Goal: Task Accomplishment & Management: Complete application form

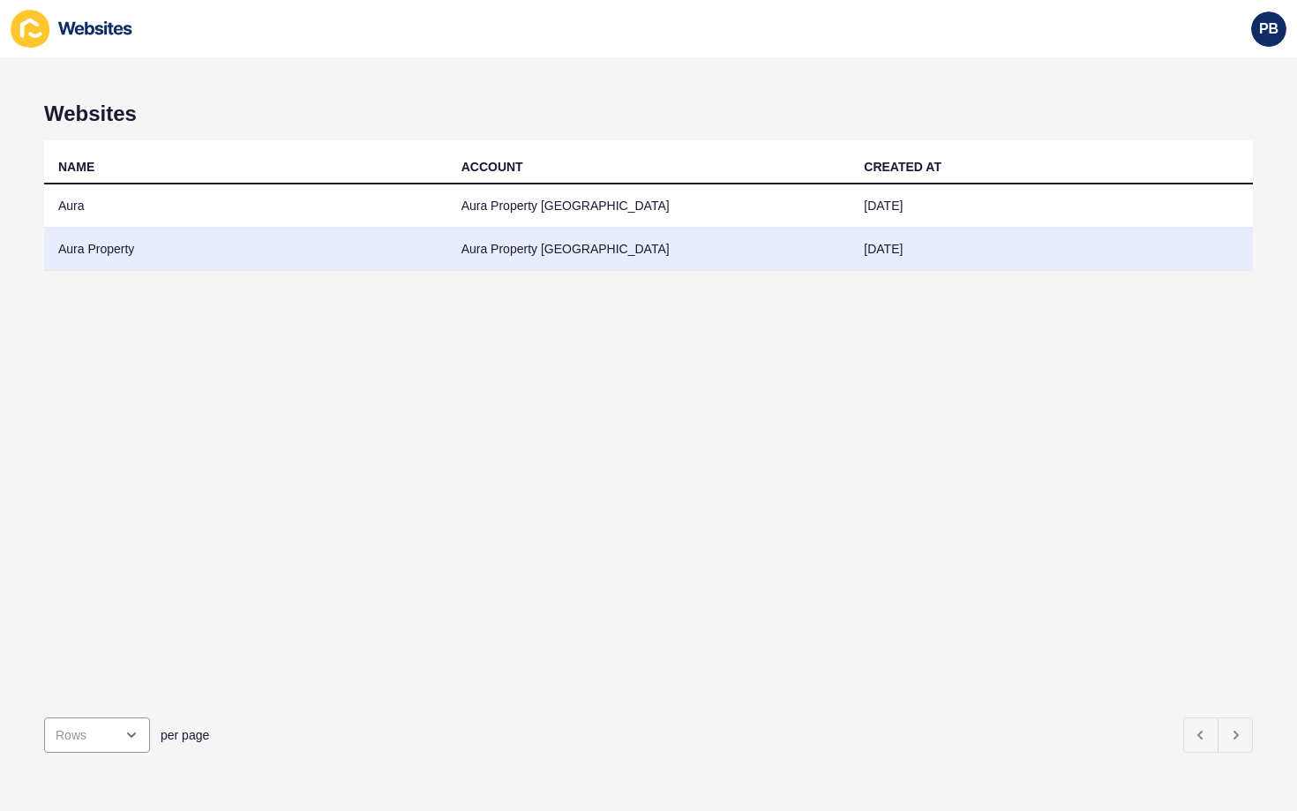
click at [100, 245] on td "Aura Property" at bounding box center [245, 249] width 403 height 43
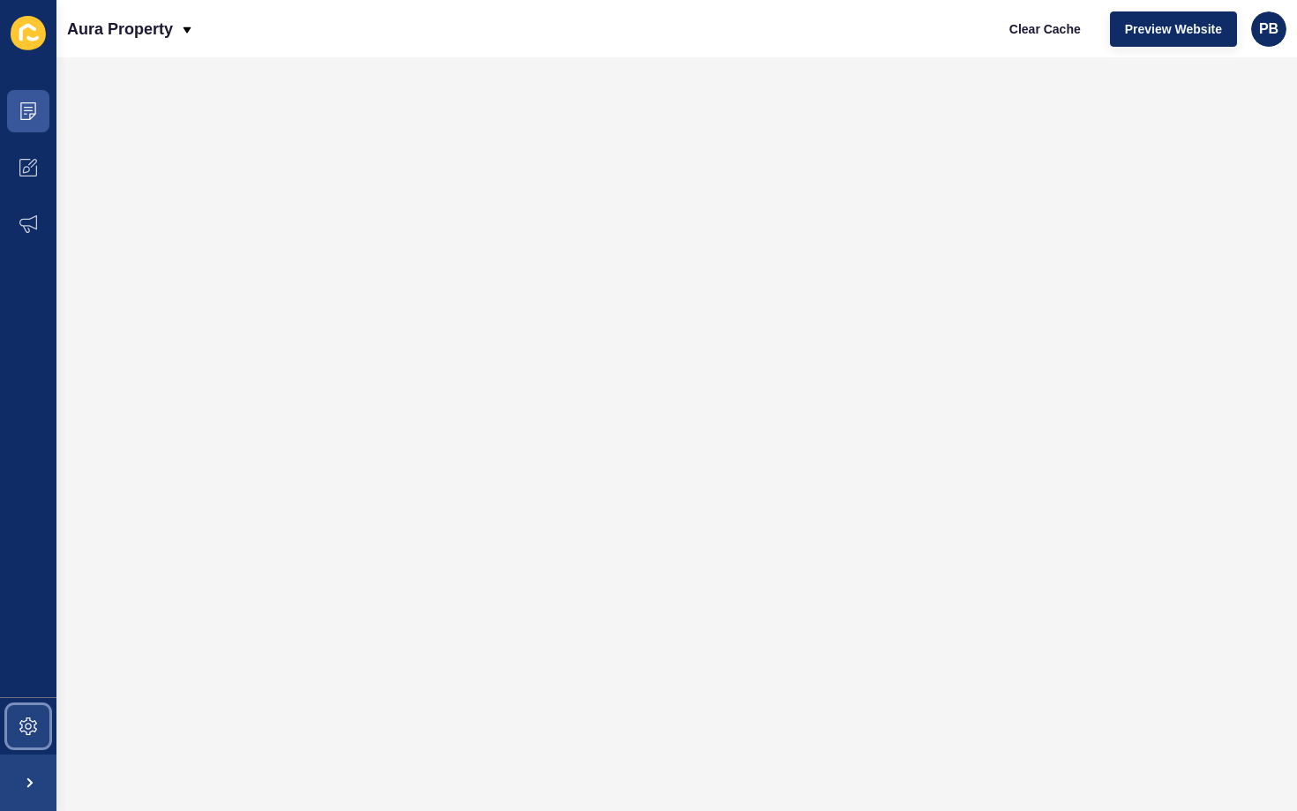
click at [22, 727] on icon at bounding box center [28, 726] width 18 height 18
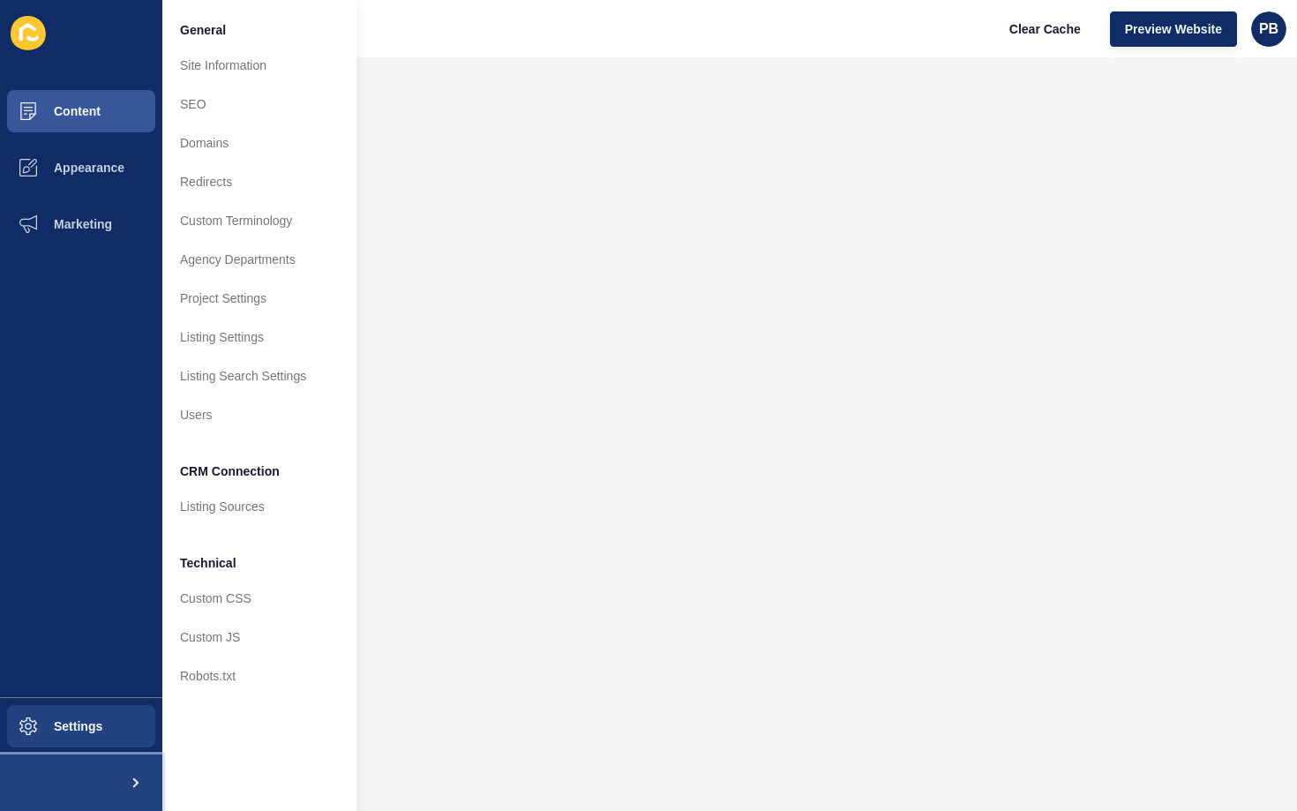
click at [138, 770] on span at bounding box center [134, 782] width 56 height 56
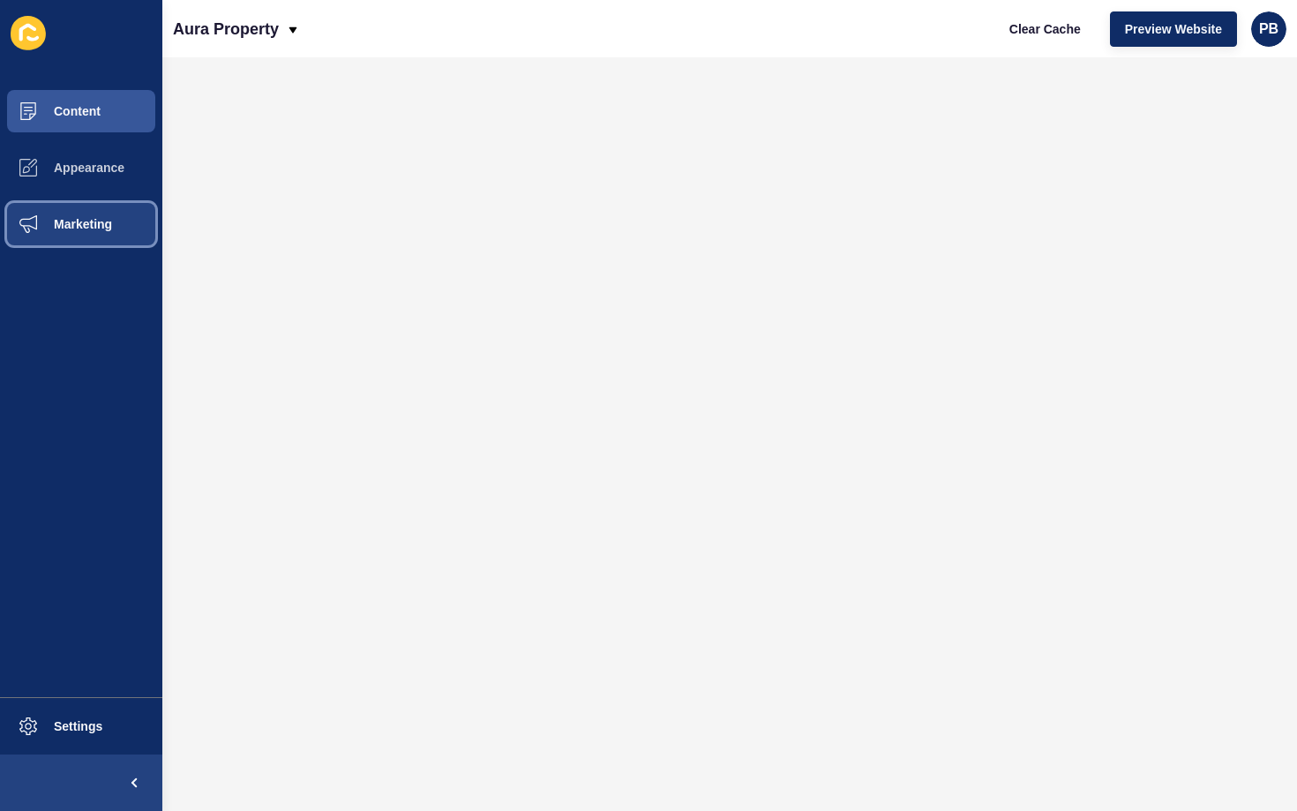
click at [86, 232] on button "Marketing" at bounding box center [81, 224] width 162 height 56
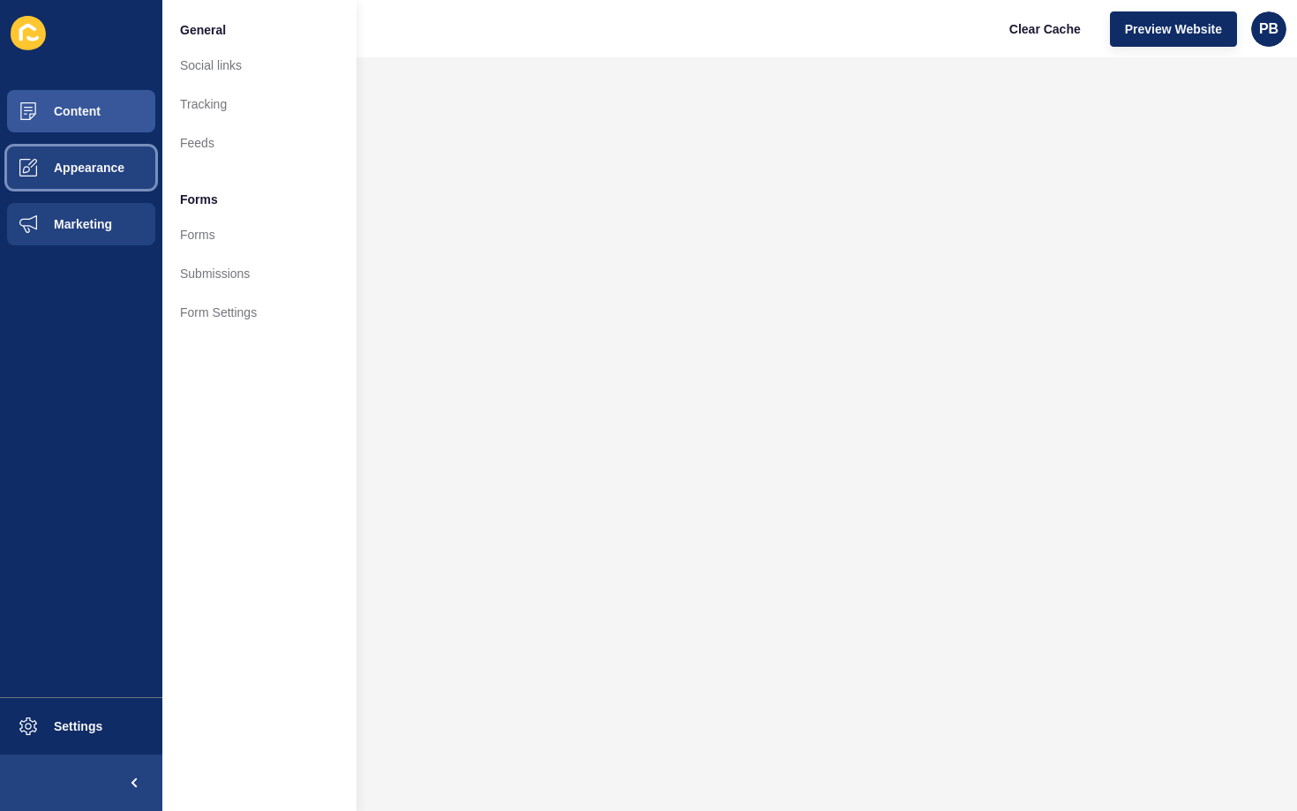
click at [85, 173] on span "Appearance" at bounding box center [60, 168] width 127 height 14
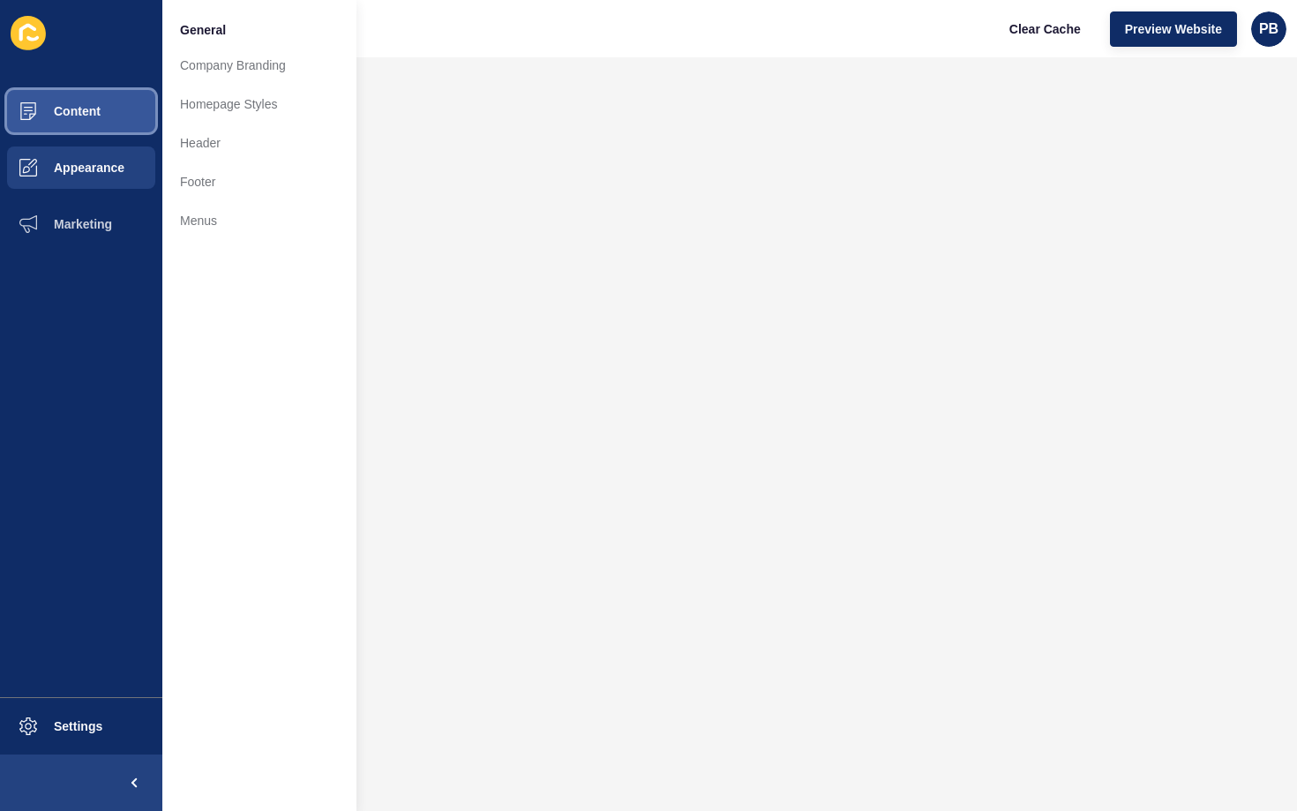
click at [75, 118] on span "Content" at bounding box center [48, 111] width 103 height 14
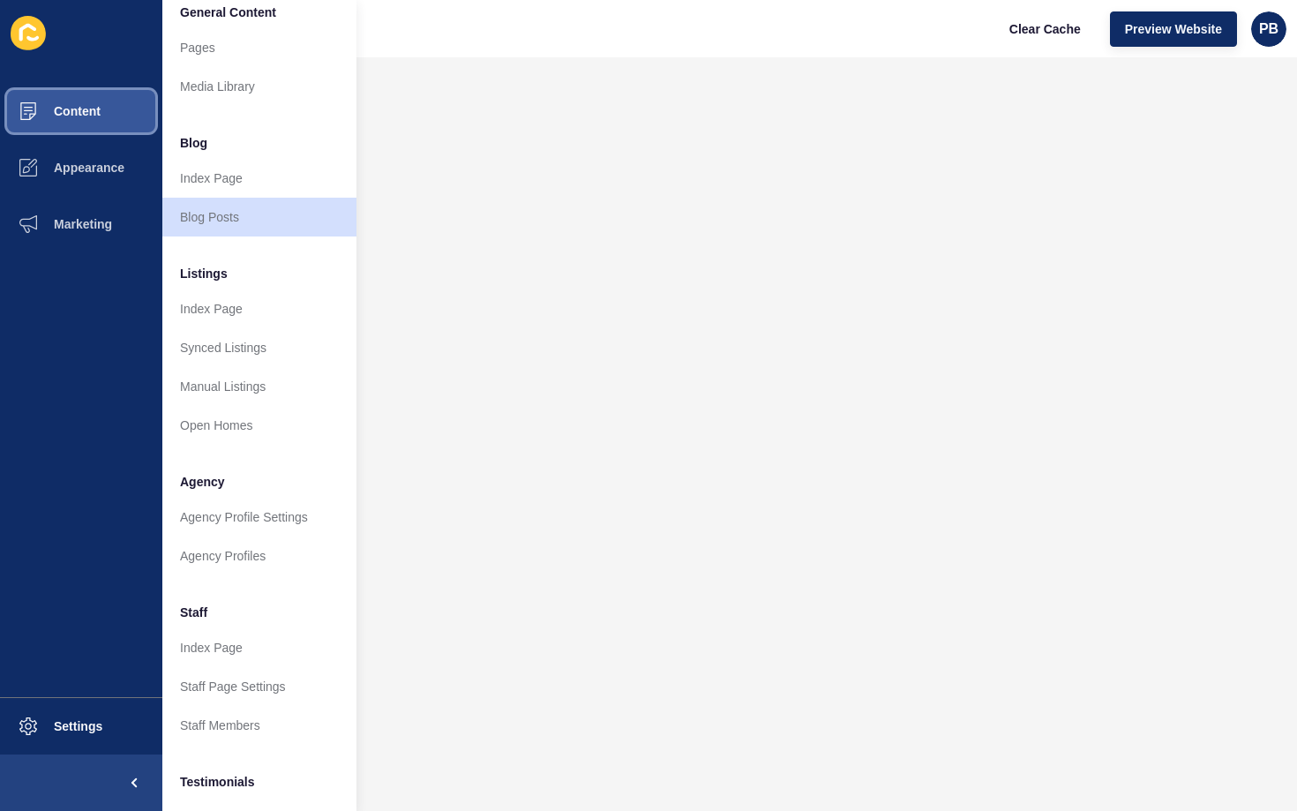
scroll to position [10, 0]
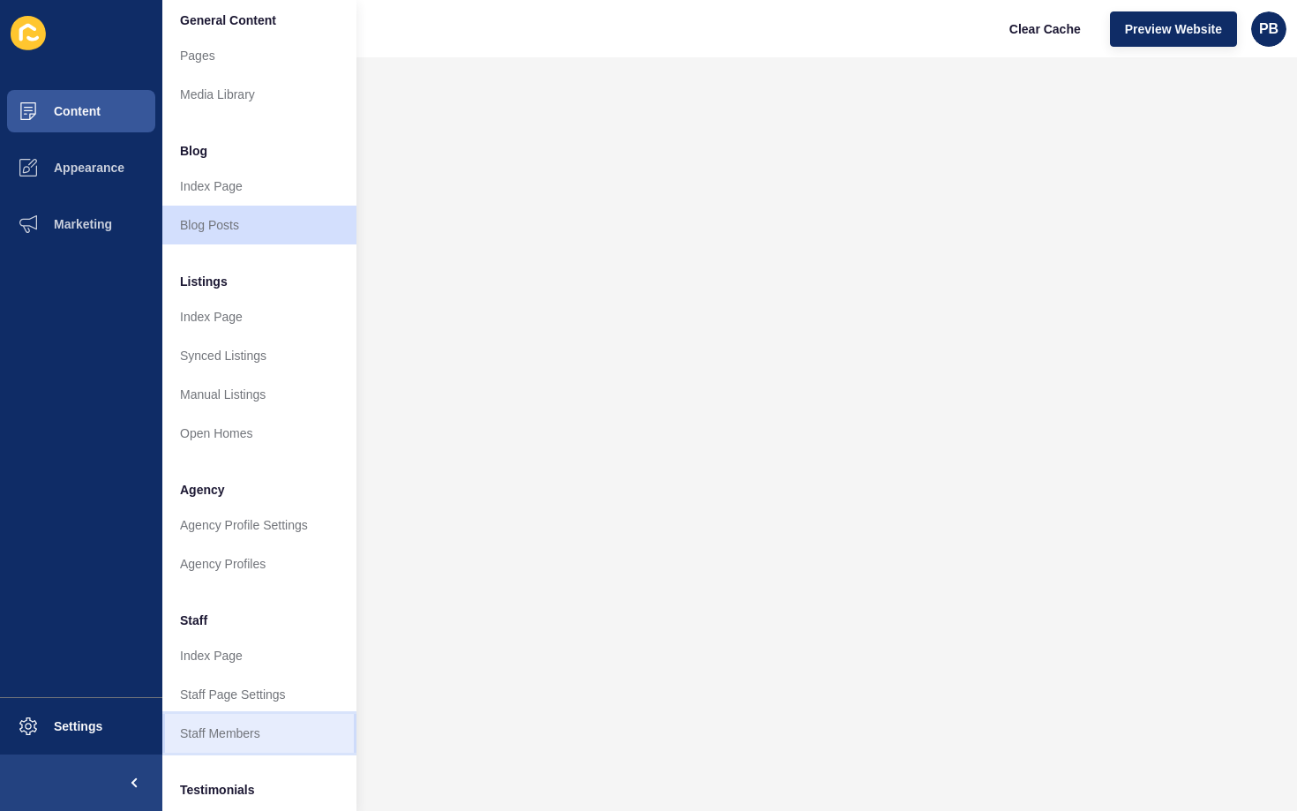
click at [227, 733] on link "Staff Members" at bounding box center [259, 733] width 194 height 39
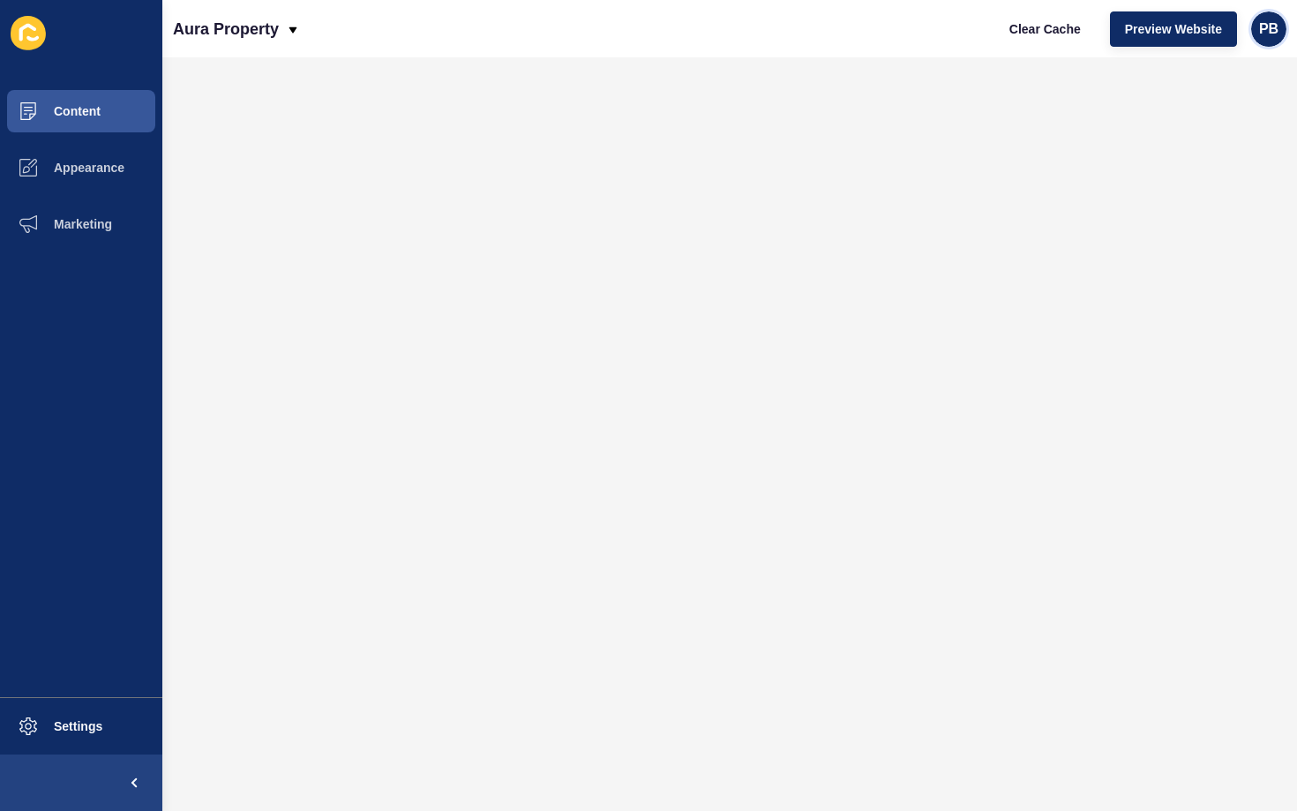
click at [1274, 32] on span "PB" at bounding box center [1268, 29] width 19 height 18
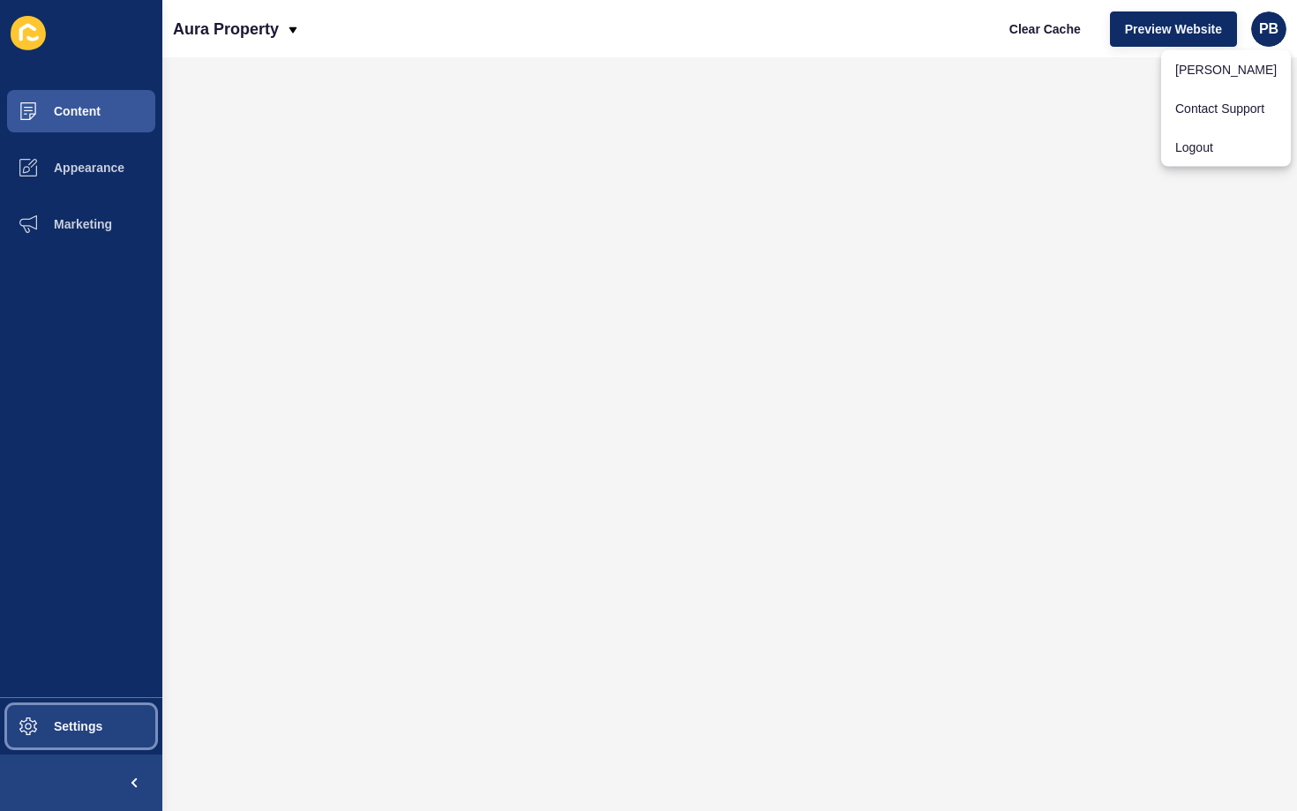
click at [49, 732] on span "Settings" at bounding box center [49, 726] width 105 height 14
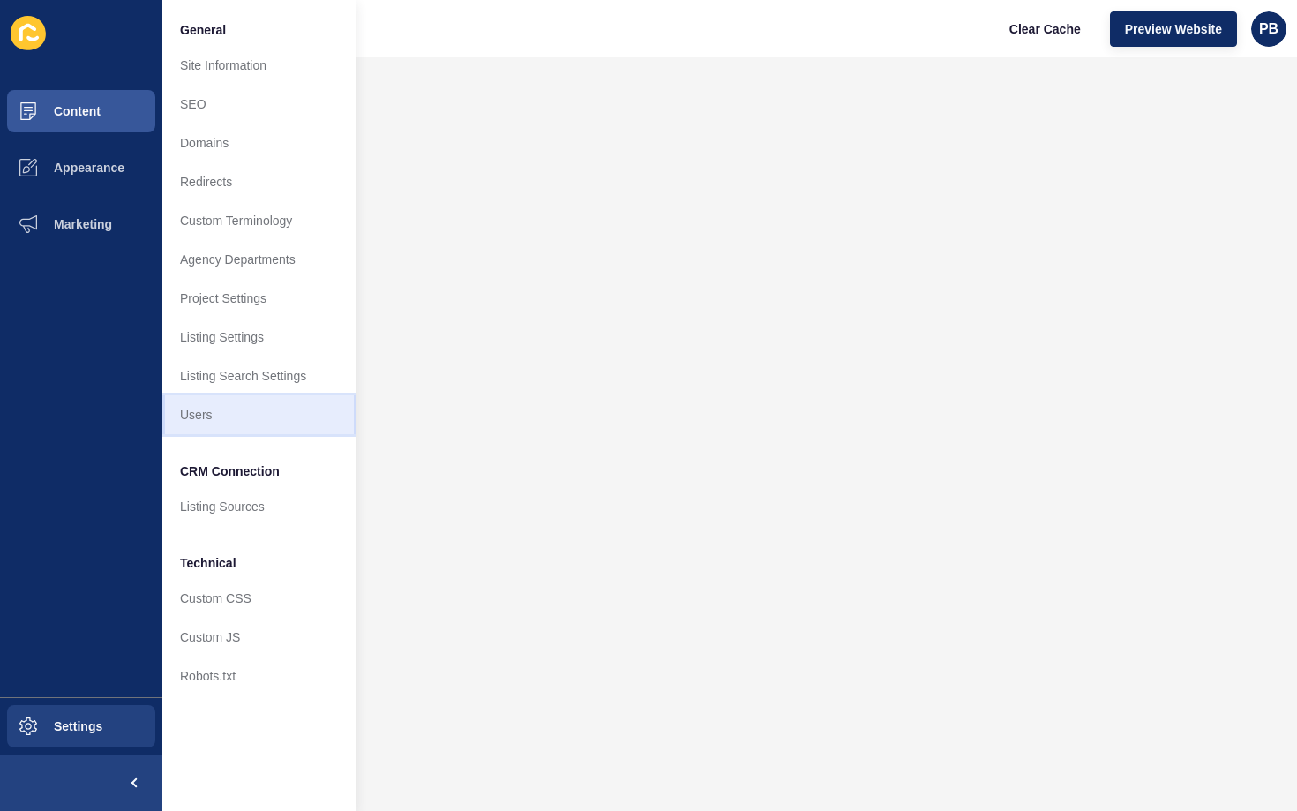
click at [232, 420] on link "Users" at bounding box center [259, 414] width 194 height 39
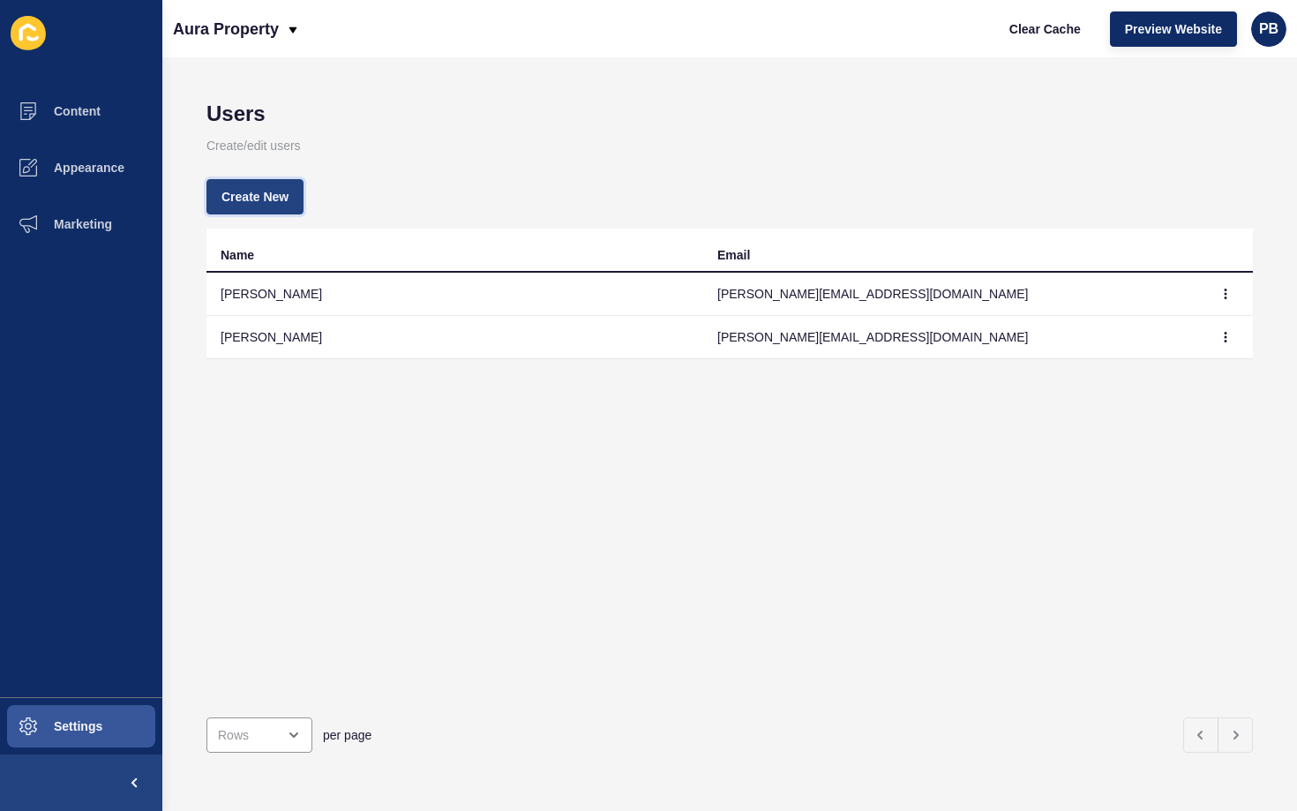
click at [248, 195] on span "Create New" at bounding box center [254, 197] width 67 height 18
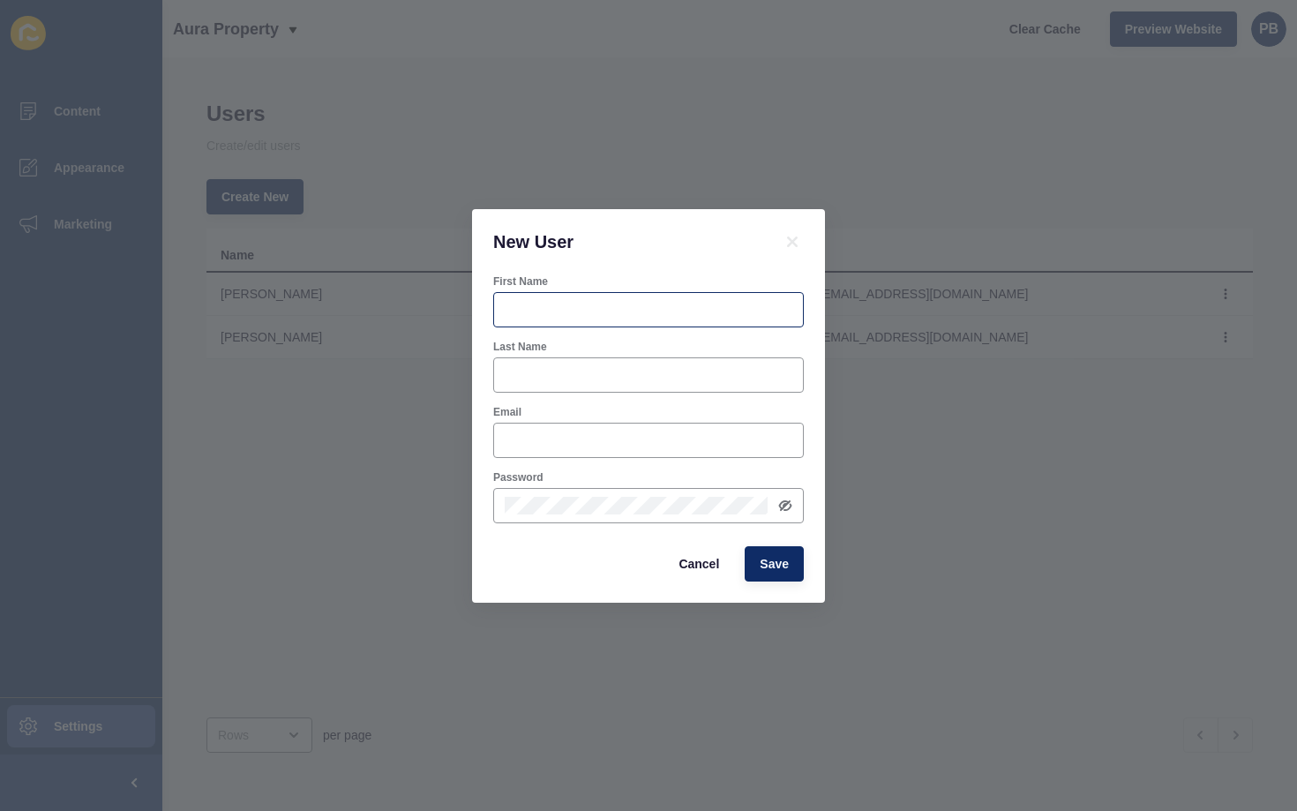
click at [541, 318] on div at bounding box center [648, 309] width 311 height 35
type input "Bree"
type input "[EMAIL_ADDRESS][DOMAIN_NAME]"
click at [792, 502] on icon at bounding box center [785, 506] width 14 height 14
click at [771, 559] on span "Save" at bounding box center [774, 564] width 29 height 18
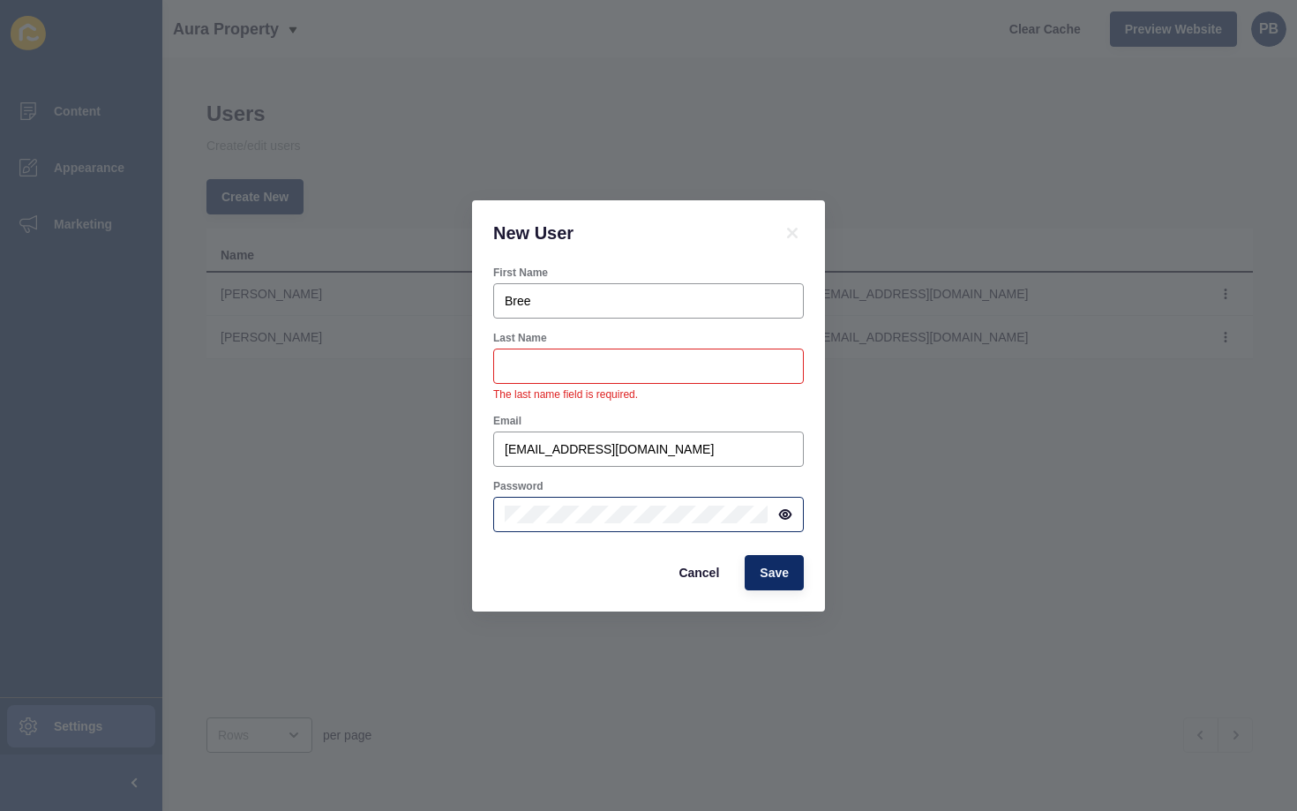
click at [595, 377] on div at bounding box center [648, 366] width 311 height 35
type input "[PERSON_NAME]"
click at [776, 583] on div "Cancel Save" at bounding box center [648, 573] width 321 height 46
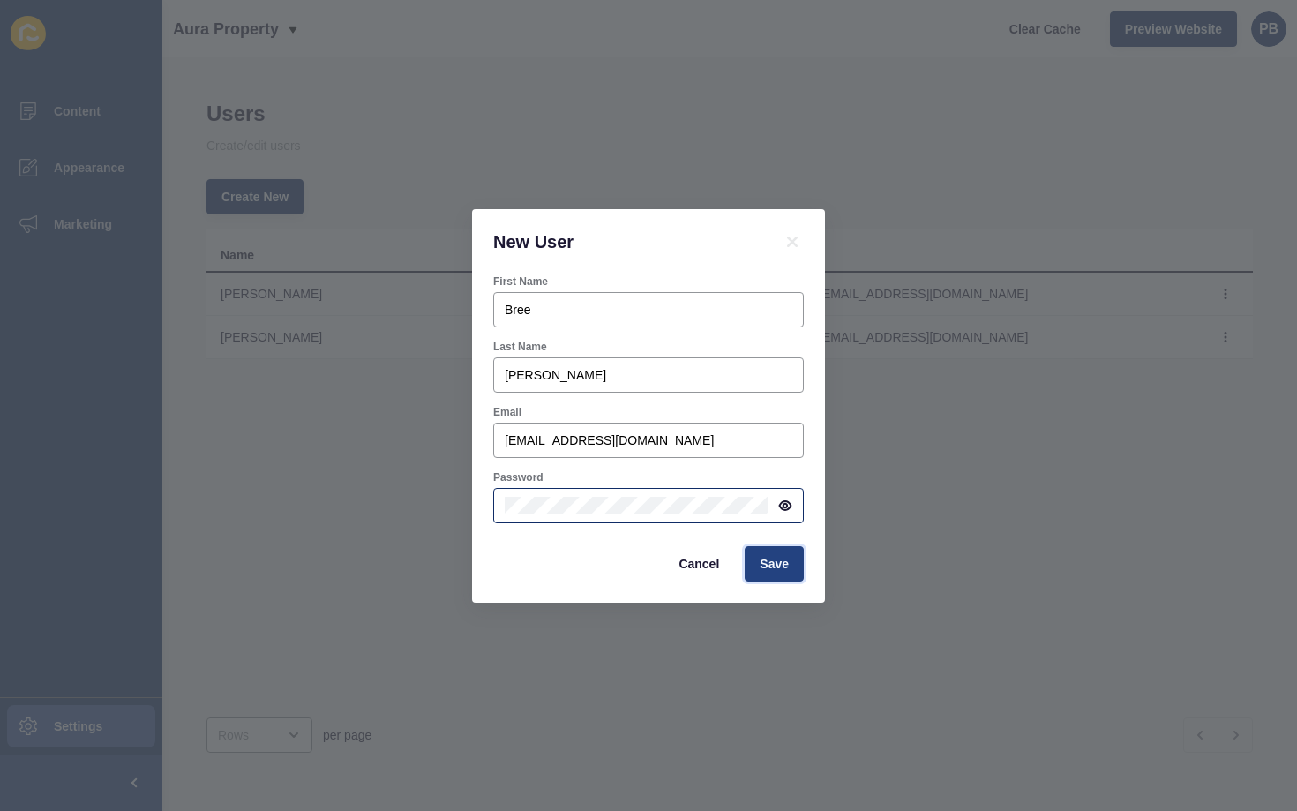
click at [775, 573] on button "Save" at bounding box center [774, 563] width 59 height 35
